Goal: Task Accomplishment & Management: Manage account settings

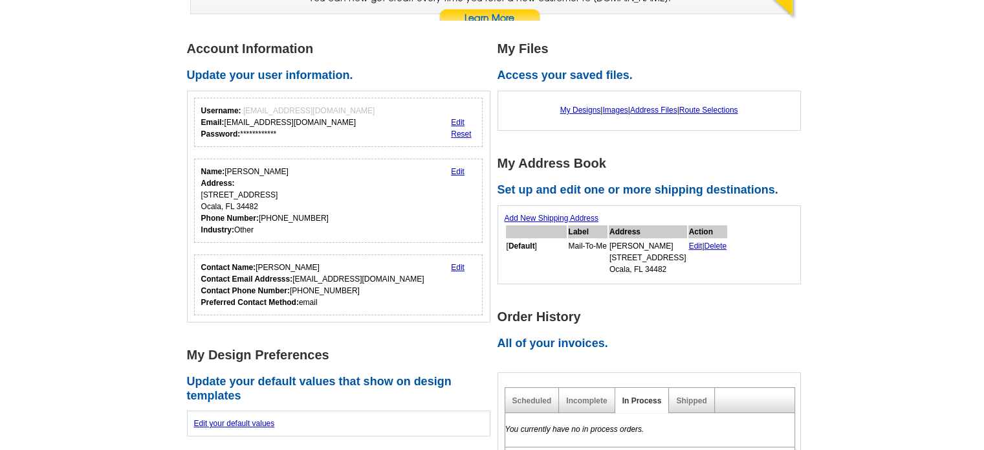
scroll to position [163, 0]
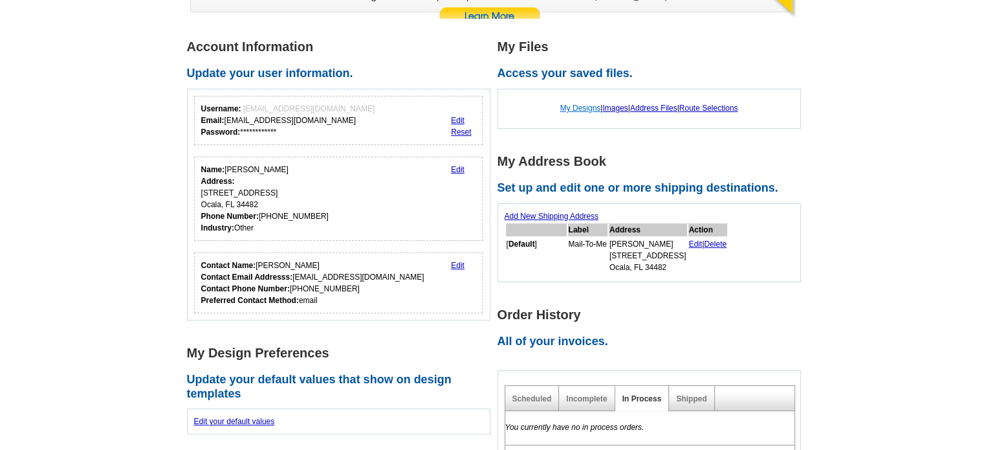
click at [574, 106] on link "My Designs" at bounding box center [580, 107] width 41 height 9
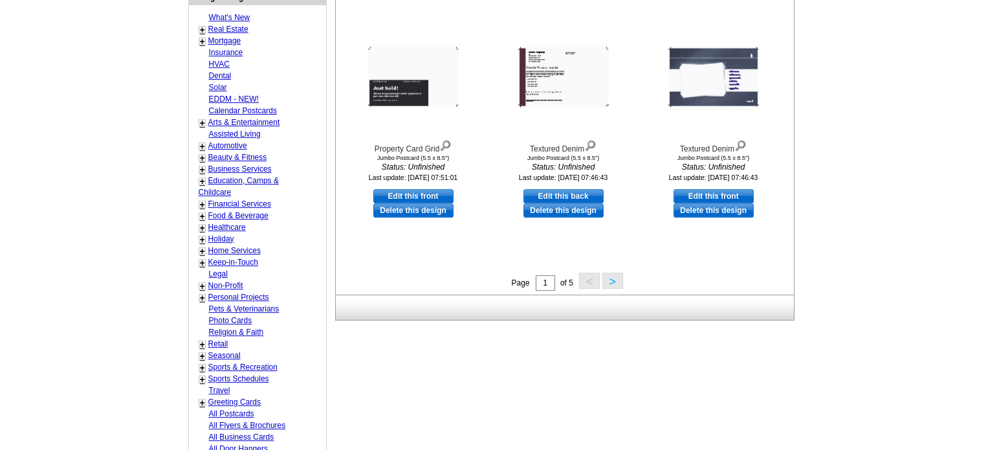
scroll to position [504, 0]
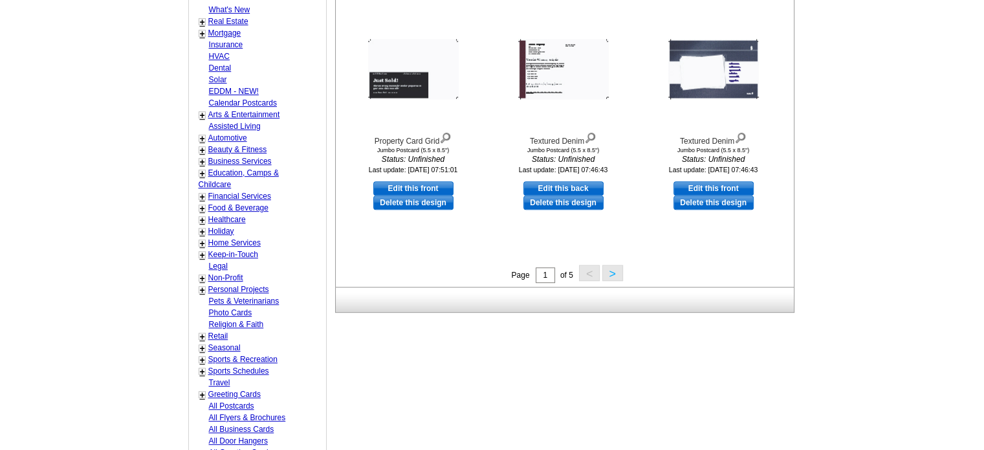
click at [613, 270] on button ">" at bounding box center [612, 273] width 21 height 16
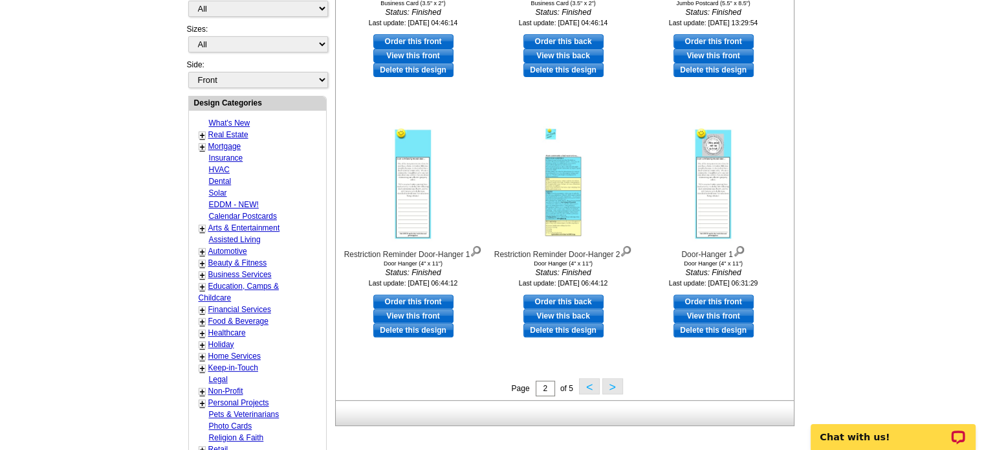
scroll to position [395, 0]
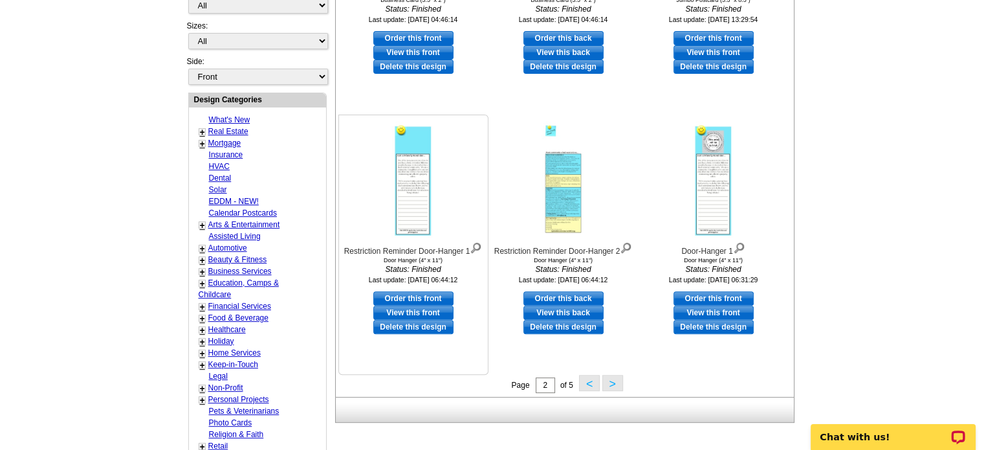
click at [420, 183] on img at bounding box center [413, 179] width 44 height 116
